Goal: Find specific page/section: Find specific page/section

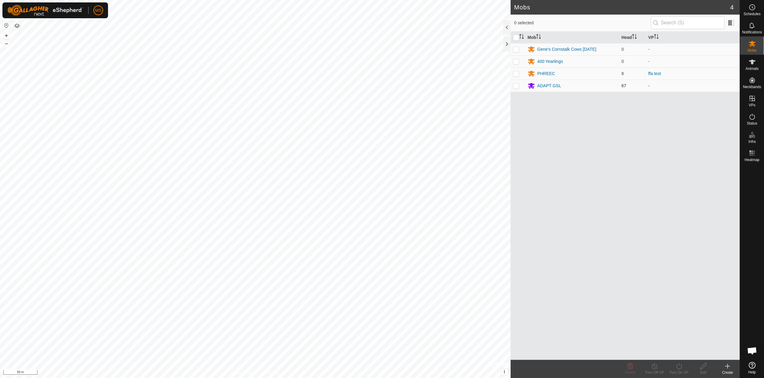
click at [515, 87] on p-checkbox at bounding box center [516, 85] width 6 height 5
checkbox input "true"
click at [751, 49] on span "Mobs" at bounding box center [751, 51] width 9 height 4
click at [752, 64] on icon at bounding box center [751, 62] width 7 height 5
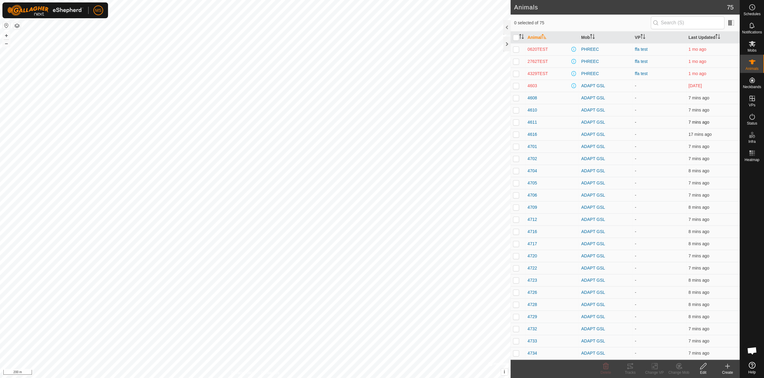
click at [515, 123] on p-checkbox at bounding box center [516, 122] width 6 height 5
checkbox input "true"
click at [751, 152] on icon at bounding box center [751, 153] width 7 height 7
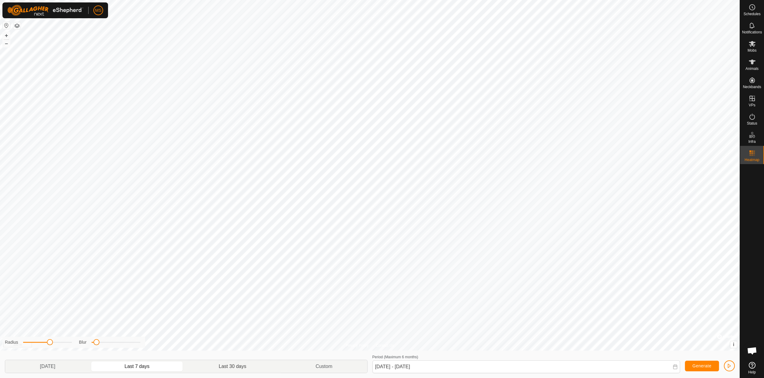
click at [229, 364] on p-togglebutton "Last 30 days" at bounding box center [232, 366] width 97 height 13
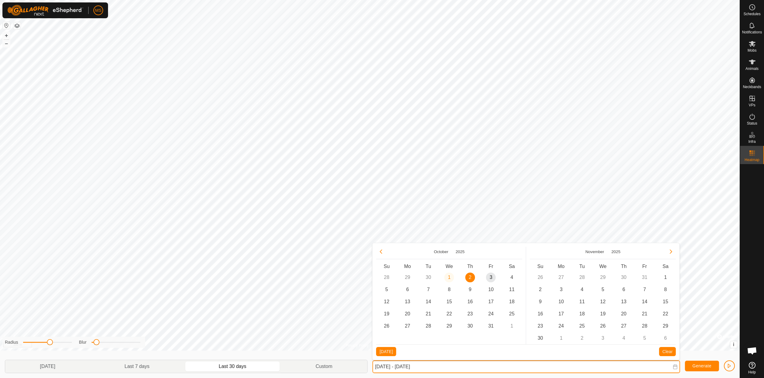
click at [434, 369] on input "[DATE] - [DATE]" at bounding box center [525, 367] width 307 height 13
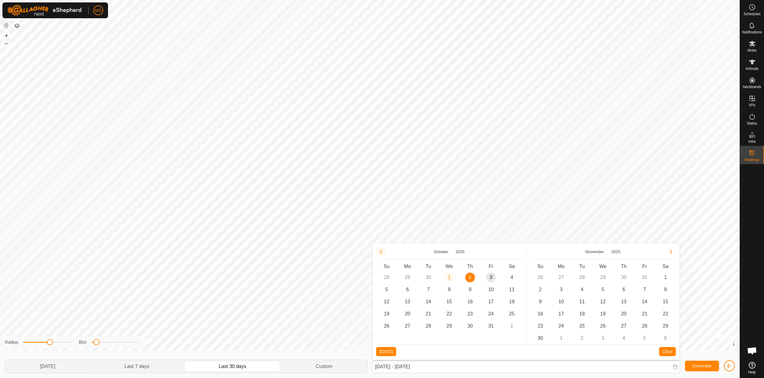
click at [381, 253] on button "Previous Month" at bounding box center [381, 252] width 10 height 10
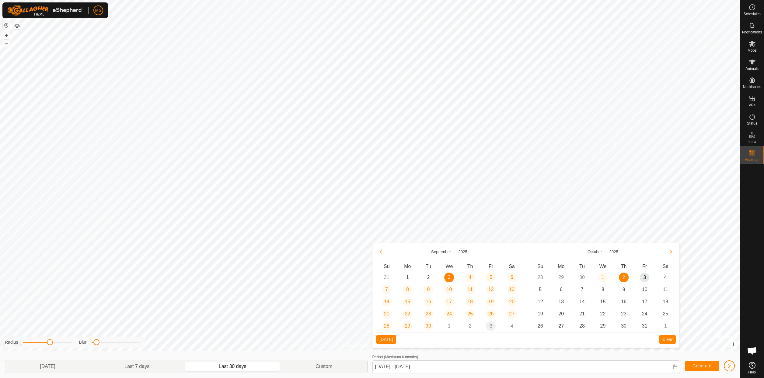
click at [381, 253] on button "Previous Month" at bounding box center [381, 252] width 10 height 10
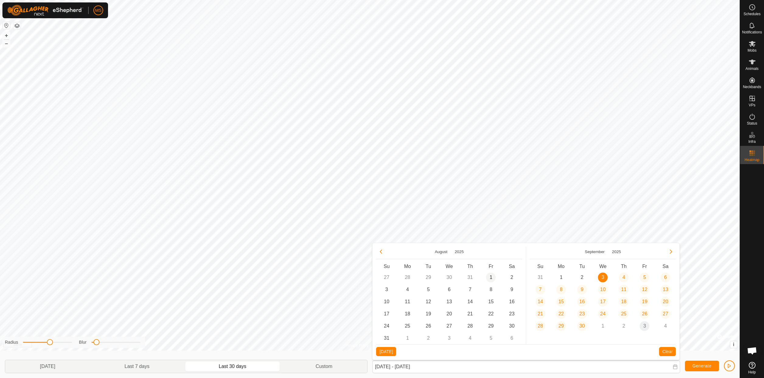
click at [492, 276] on span "1" at bounding box center [491, 278] width 10 height 10
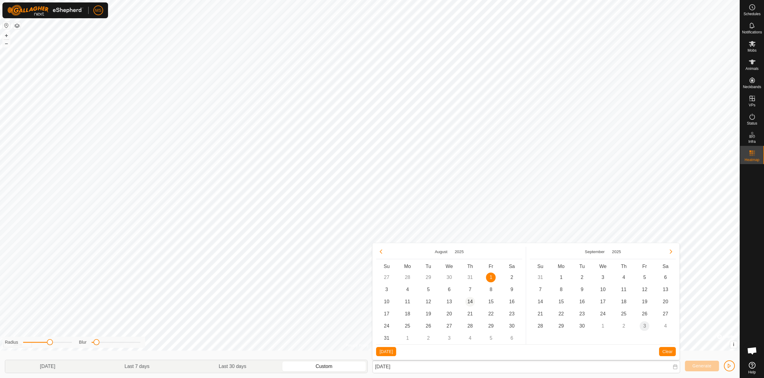
click at [470, 302] on span "14" at bounding box center [470, 302] width 10 height 10
type input "[DATE] - [DATE]"
click at [707, 366] on span "Generate" at bounding box center [701, 366] width 19 height 5
click at [753, 49] on span "Mobs" at bounding box center [751, 51] width 9 height 4
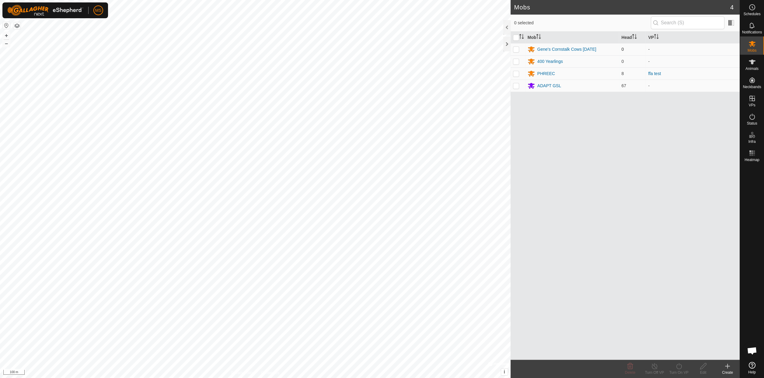
click at [516, 49] on p-checkbox at bounding box center [516, 49] width 6 height 5
checkbox input "true"
click at [571, 47] on div "Gene's Cornstalk Cows [DATE]" at bounding box center [566, 49] width 59 height 6
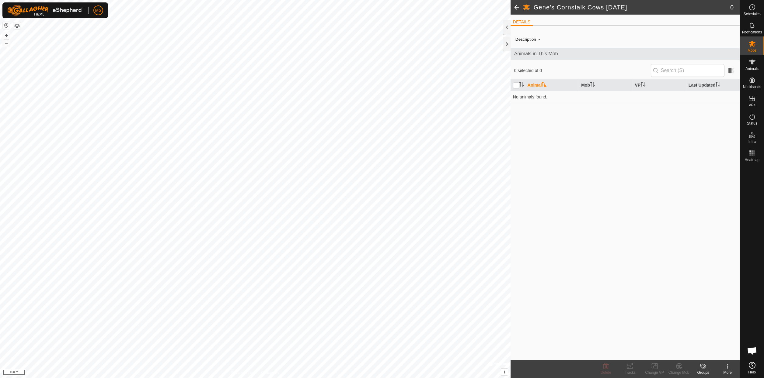
click at [514, 8] on span at bounding box center [516, 7] width 12 height 15
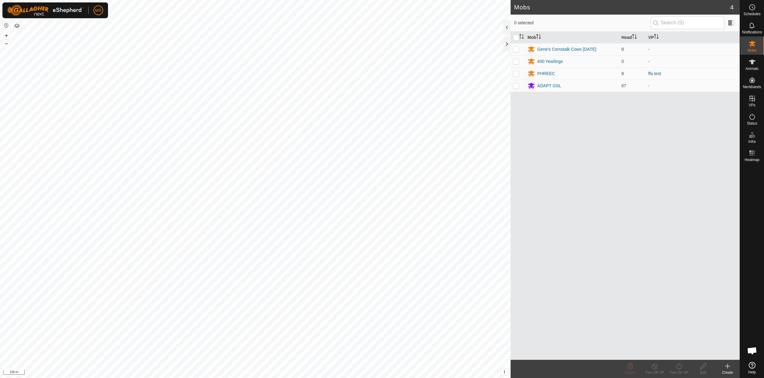
click at [515, 47] on p-checkbox at bounding box center [516, 49] width 6 height 5
checkbox input "true"
click at [757, 67] on span "Animals" at bounding box center [751, 69] width 13 height 4
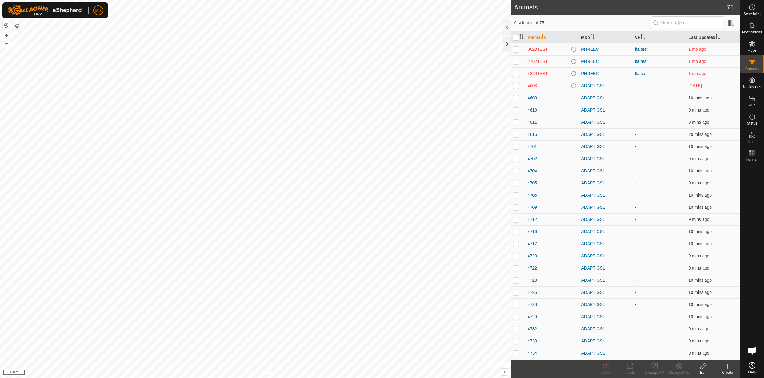
click at [503, 45] on div at bounding box center [506, 44] width 7 height 15
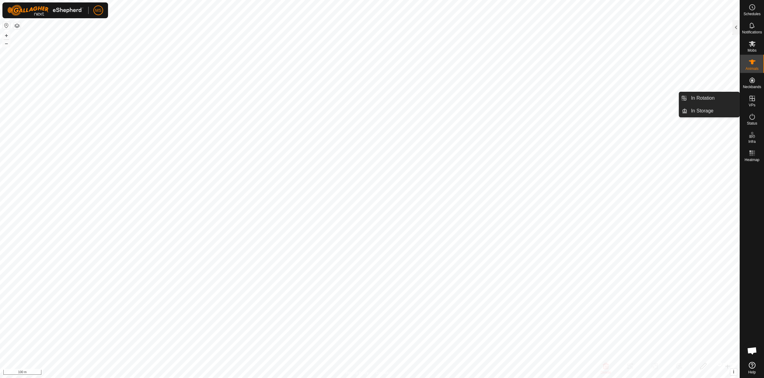
click at [754, 101] on icon at bounding box center [751, 98] width 7 height 7
click at [748, 98] on icon at bounding box center [751, 98] width 7 height 7
click at [752, 96] on icon at bounding box center [751, 98] width 7 height 7
click at [749, 101] on icon at bounding box center [751, 98] width 5 height 5
click at [696, 99] on link "In Rotation" at bounding box center [713, 98] width 52 height 12
